Goal: Information Seeking & Learning: Check status

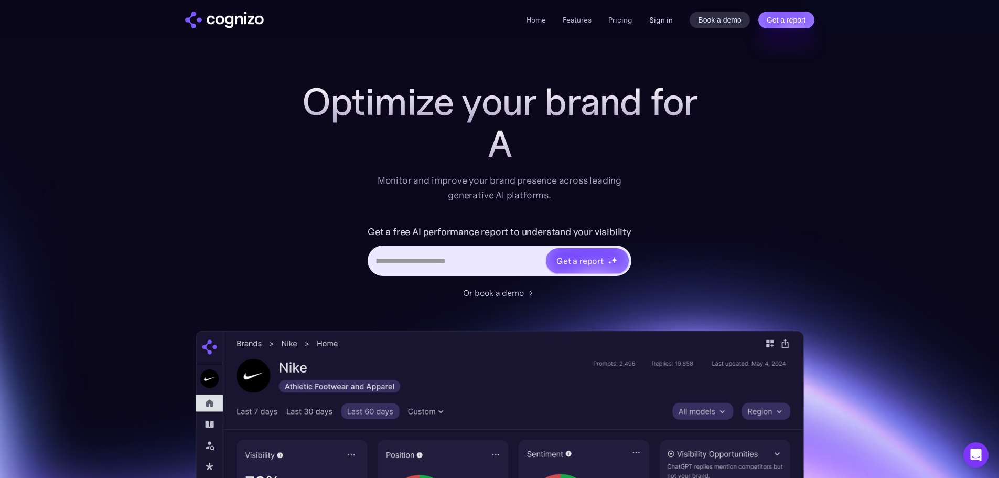
click at [654, 16] on link "Sign in" at bounding box center [661, 20] width 24 height 13
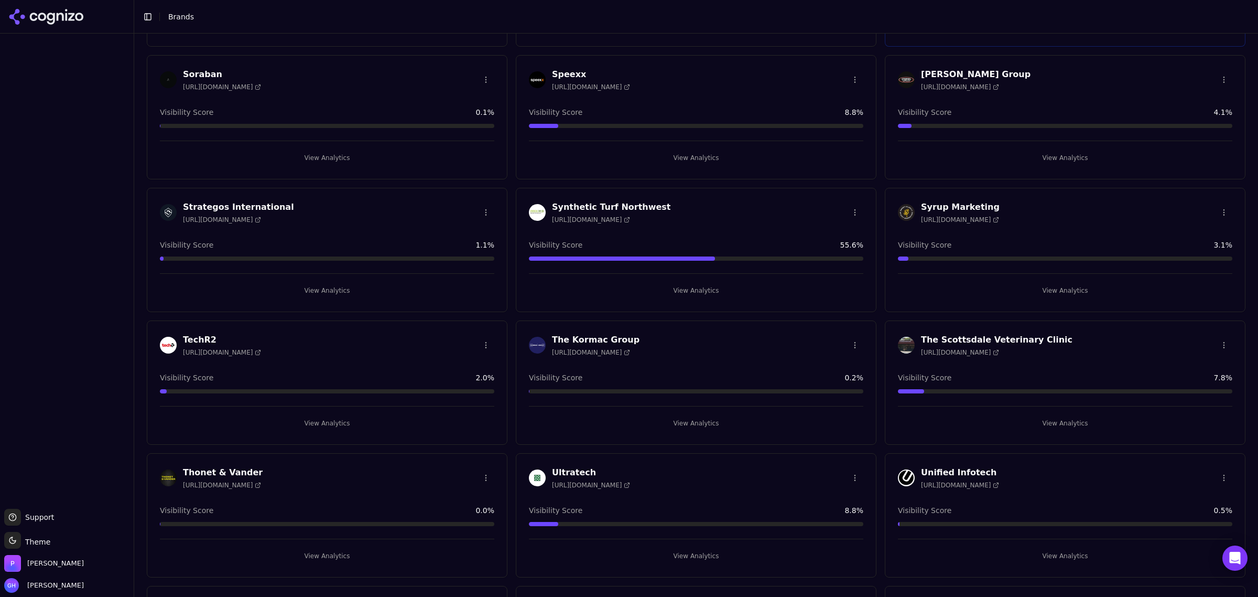
scroll to position [2521, 0]
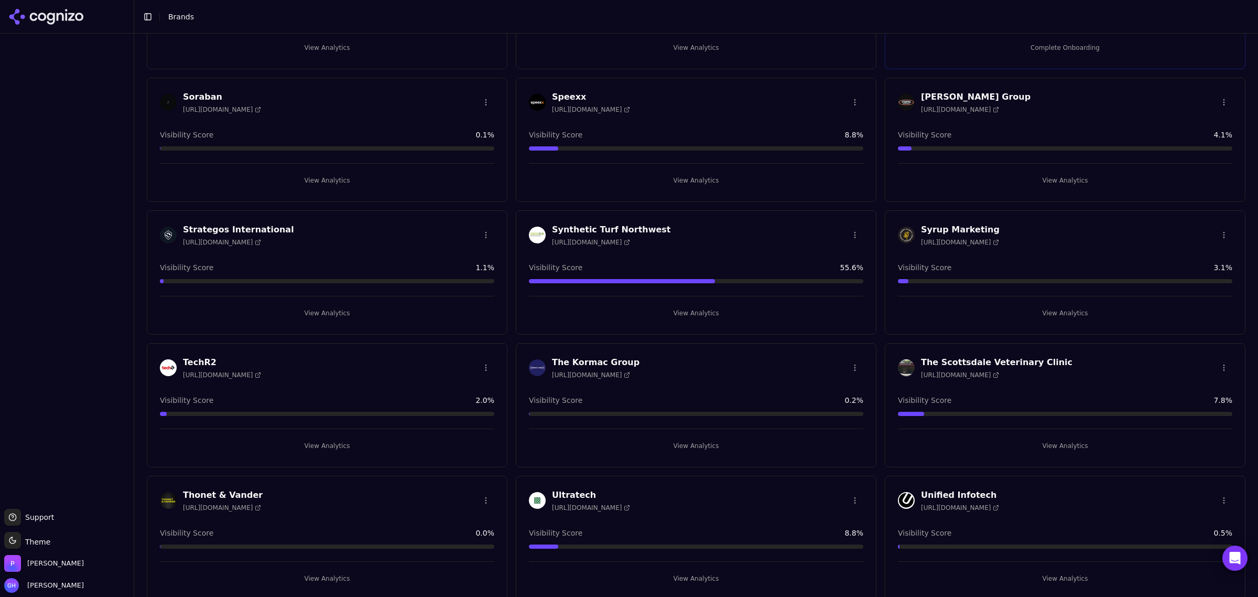
click at [333, 321] on button "View Analytics" at bounding box center [327, 313] width 335 height 17
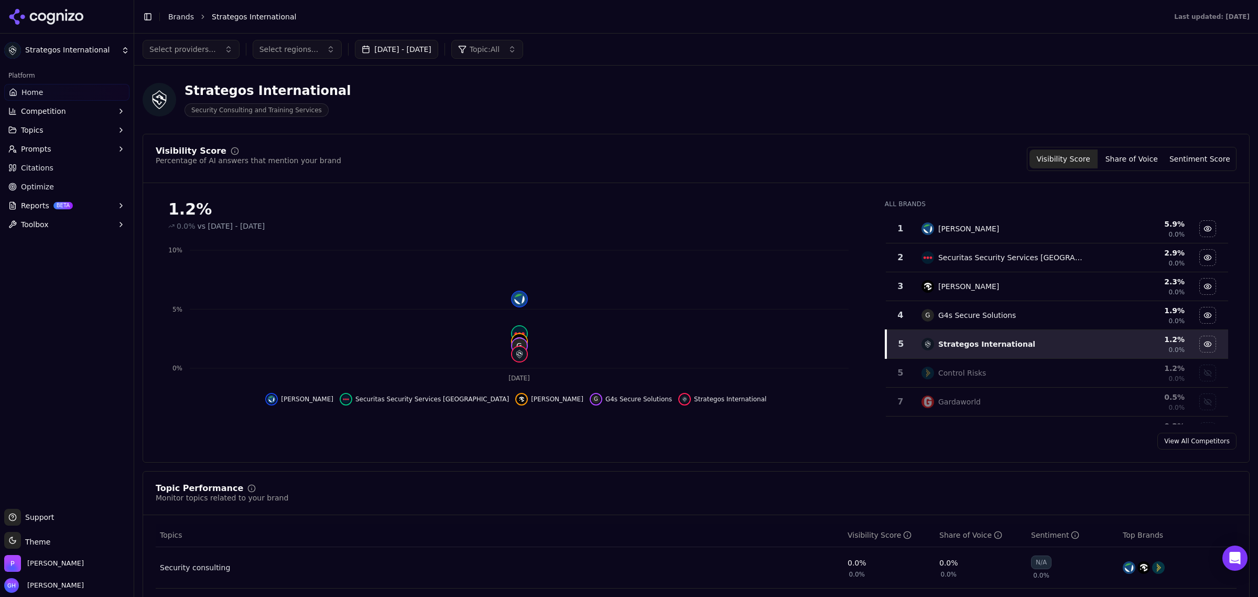
click at [405, 56] on button "Aug 26, 2025 - Sep 25, 2025" at bounding box center [396, 49] width 83 height 19
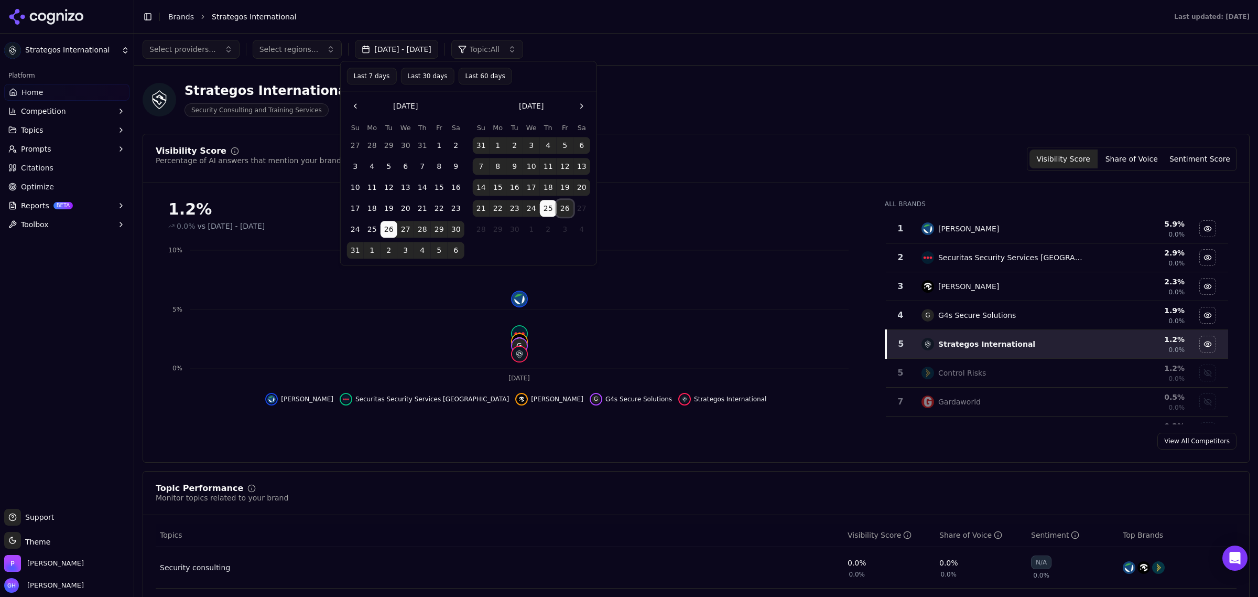
click at [566, 206] on button "26" at bounding box center [565, 208] width 17 height 17
click at [549, 271] on div "Confirm Date Selection" at bounding box center [469, 280] width 256 height 30
click at [548, 276] on button "Confirm Date Selection" at bounding box center [468, 280] width 243 height 17
